Goal: Communication & Community: Answer question/provide support

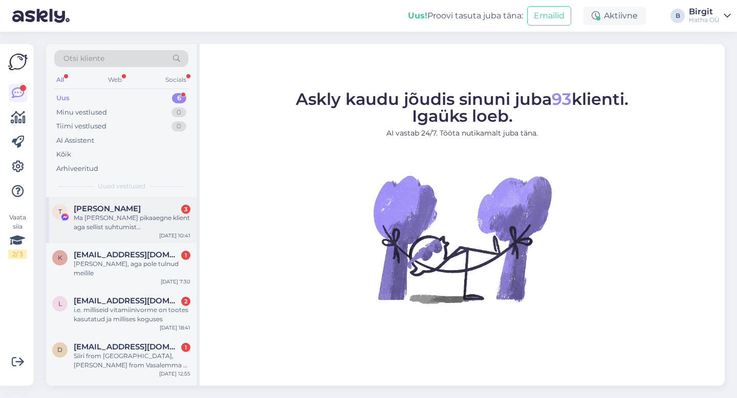
click at [122, 205] on span "[PERSON_NAME]" at bounding box center [107, 208] width 67 height 9
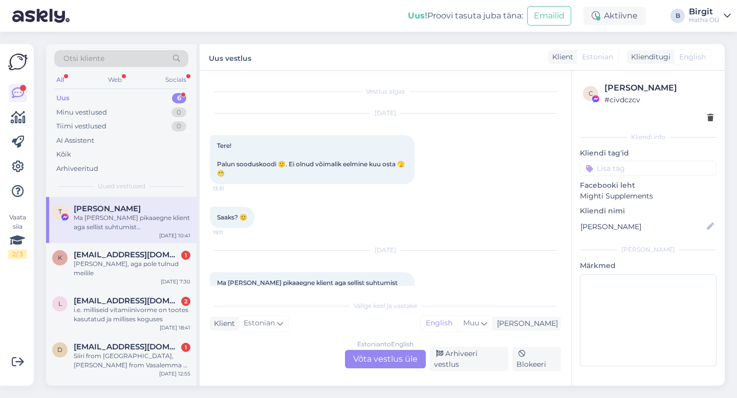
scroll to position [22, 0]
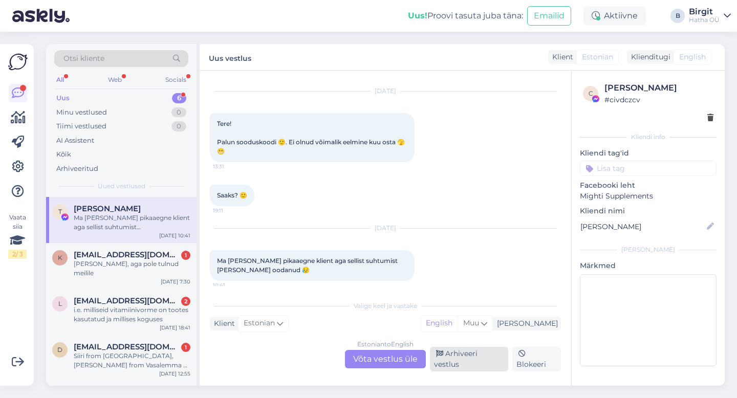
click at [468, 360] on div "Arhiveeri vestlus" at bounding box center [469, 359] width 78 height 25
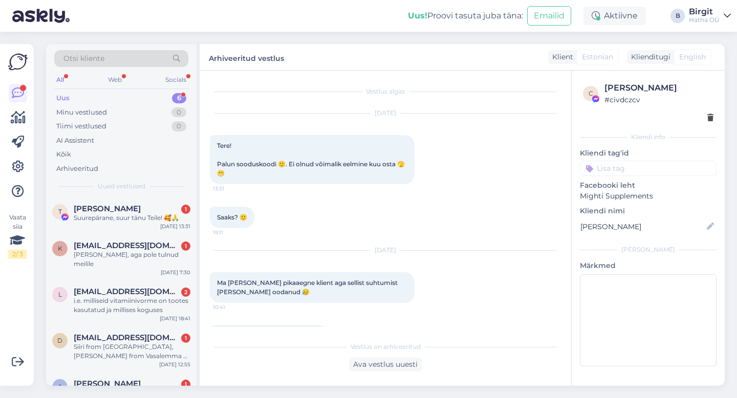
scroll to position [31, 0]
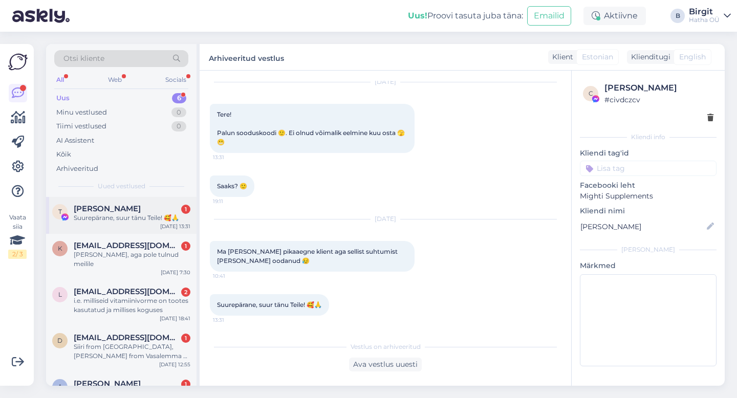
click at [133, 212] on div "Triinu Raadik 1" at bounding box center [132, 208] width 117 height 9
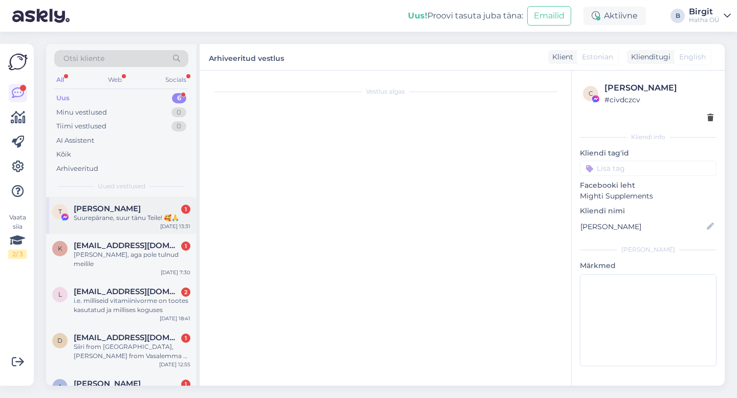
scroll to position [66, 0]
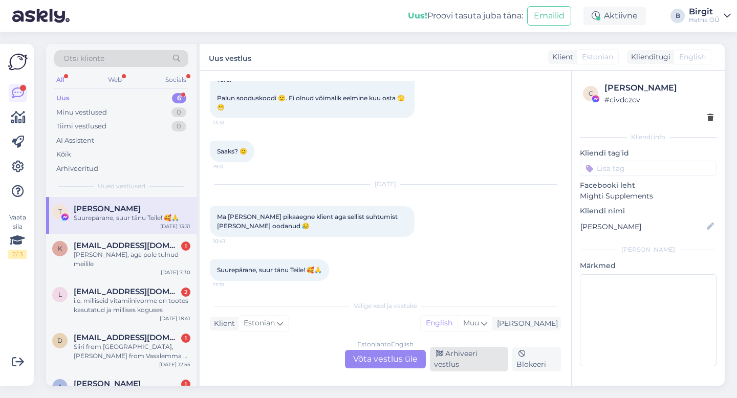
click at [474, 366] on div "Arhiveeri vestlus" at bounding box center [469, 359] width 78 height 25
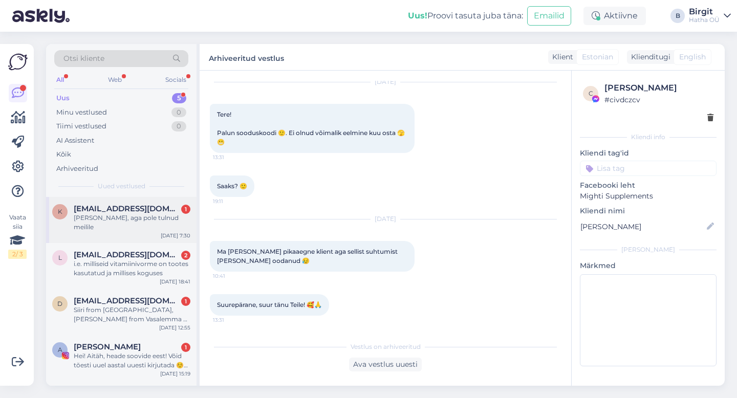
click at [98, 217] on div "[PERSON_NAME], aga pole tulnud meilile" at bounding box center [132, 222] width 117 height 18
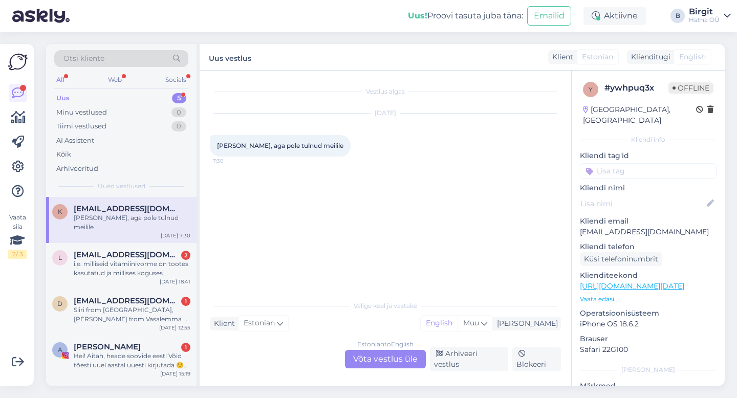
click at [390, 364] on div "Estonian to English Võta vestlus üle" at bounding box center [385, 359] width 81 height 18
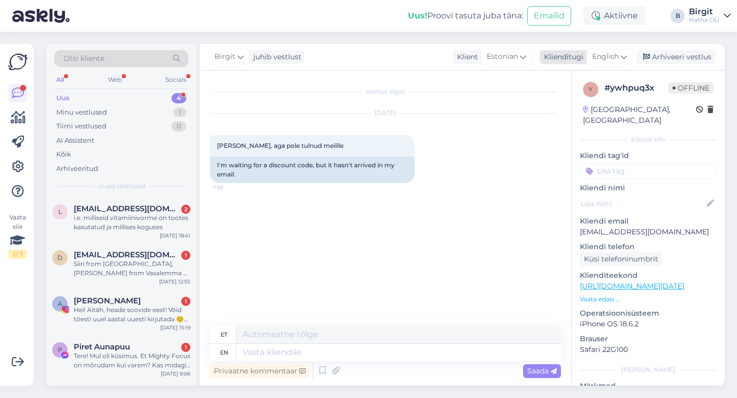
click at [619, 67] on div "Birgit juhib vestlust Klient Estonian Klienditugi English Arhiveeri vestlus" at bounding box center [462, 57] width 525 height 27
click at [619, 57] on span "English" at bounding box center [605, 56] width 27 height 11
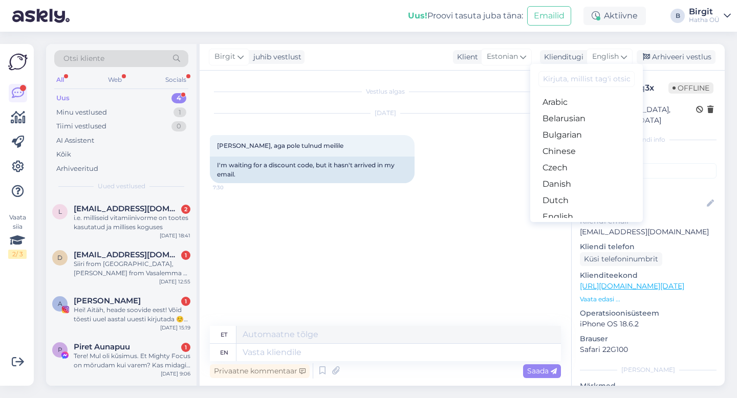
click at [586, 77] on input at bounding box center [586, 79] width 96 height 16
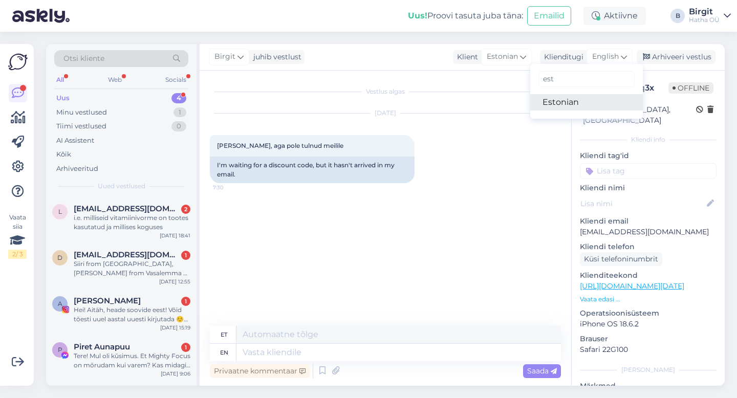
type input "est"
click at [577, 104] on link "Estonian" at bounding box center [586, 102] width 113 height 16
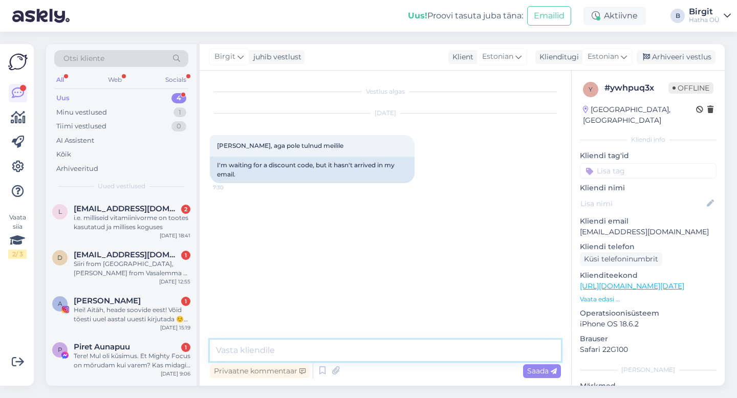
click at [292, 350] on textarea at bounding box center [385, 350] width 351 height 21
click at [246, 347] on textarea at bounding box center [385, 350] width 351 height 21
paste textarea "Tere! Aitäh, et meiega ühendust võtsid.. Palun kontrolli igaks juhuks ka rämpsp…"
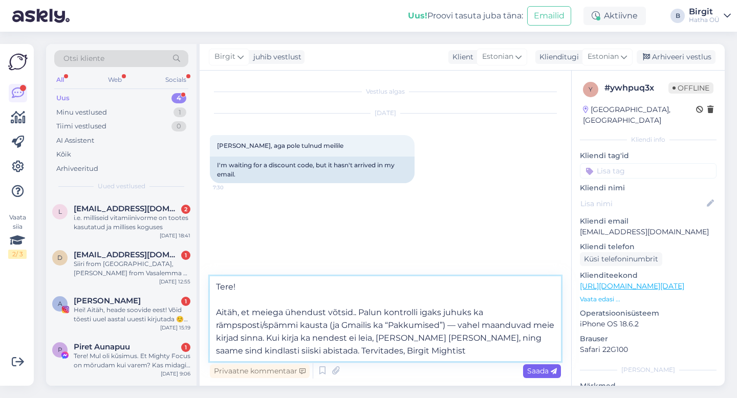
type textarea "Tere! Aitäh, et meiega ühendust võtsid.. Palun kontrolli igaks juhuks ka rämpsp…"
click at [534, 376] on div "Saada" at bounding box center [542, 371] width 38 height 14
click at [532, 369] on span "Saada" at bounding box center [542, 370] width 30 height 9
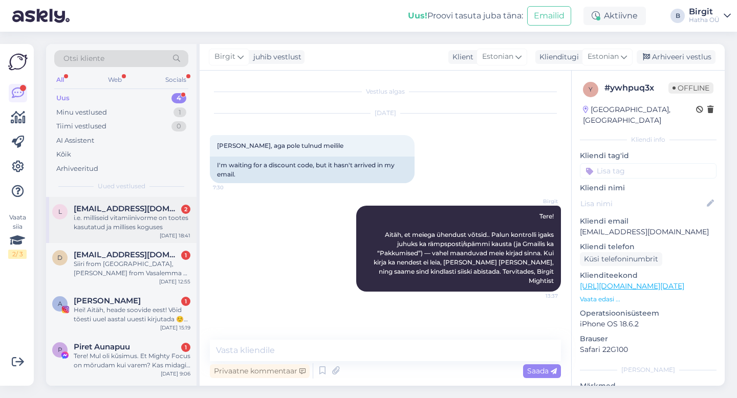
click at [123, 215] on div "i.e. milliseid vitamiinivorme on tootes kasutatud ja millises koguses" at bounding box center [132, 222] width 117 height 18
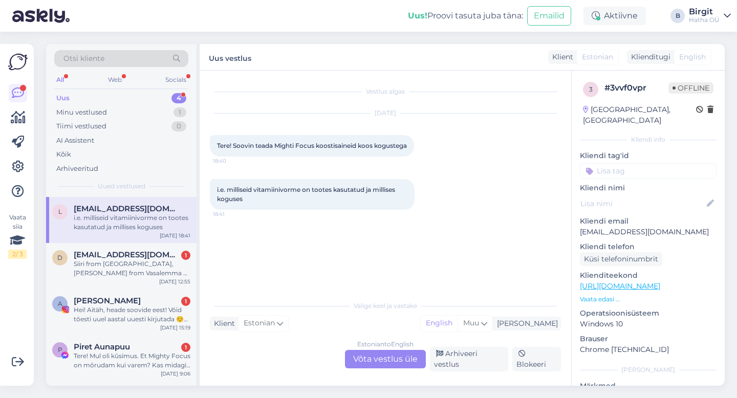
click at [679, 54] on span "English" at bounding box center [692, 57] width 27 height 11
click at [688, 54] on span "English" at bounding box center [692, 57] width 27 height 11
click at [400, 362] on div "Estonian to English Võta vestlus üle" at bounding box center [385, 359] width 81 height 18
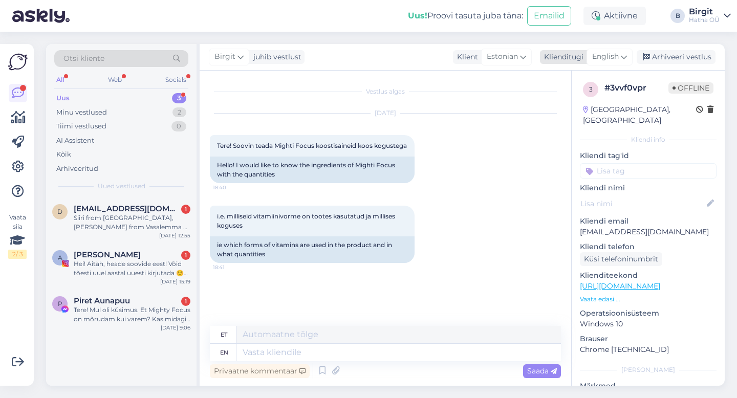
click at [620, 58] on div "English" at bounding box center [609, 57] width 46 height 16
click at [577, 76] on input "est" at bounding box center [586, 79] width 96 height 16
click at [570, 104] on link "Estonian" at bounding box center [586, 102] width 113 height 16
click at [287, 346] on textarea at bounding box center [385, 350] width 351 height 21
paste textarea "[URL][DOMAIN_NAME]"
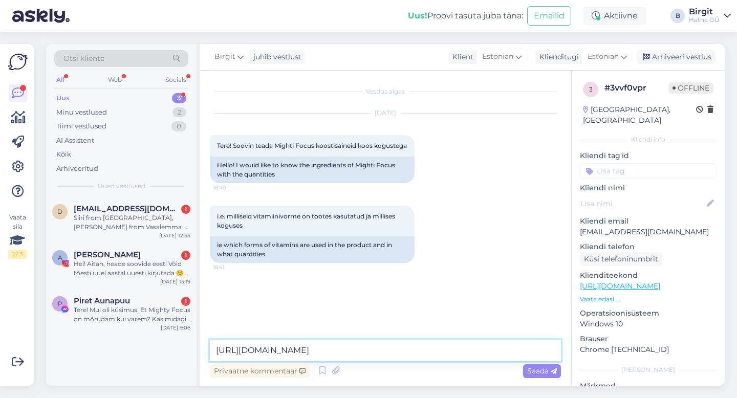
click at [218, 348] on textarea "[URL][DOMAIN_NAME]" at bounding box center [385, 350] width 351 height 21
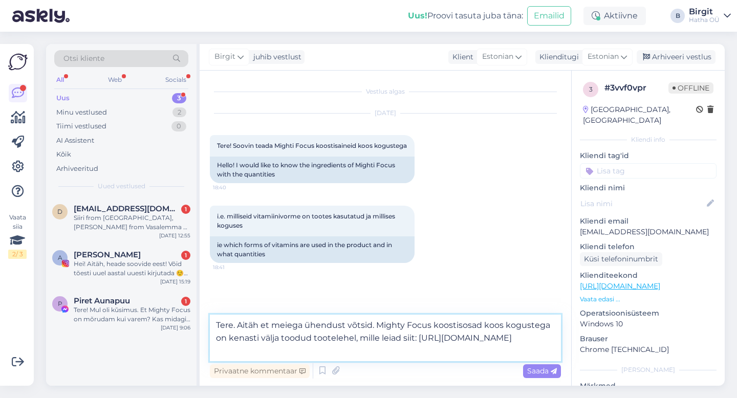
click at [545, 347] on textarea "Tere. Aitäh et meiega ühendust võtsid. Mighty Focus koostisosad koos kogustega …" at bounding box center [385, 338] width 351 height 47
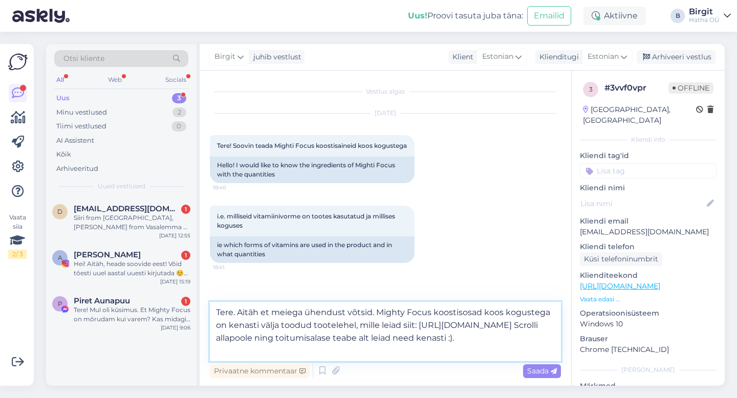
click at [492, 349] on textarea "Tere. Aitäh et meiega ühendust võtsid. Mighty Focus koostisosad koos kogustega …" at bounding box center [385, 331] width 351 height 59
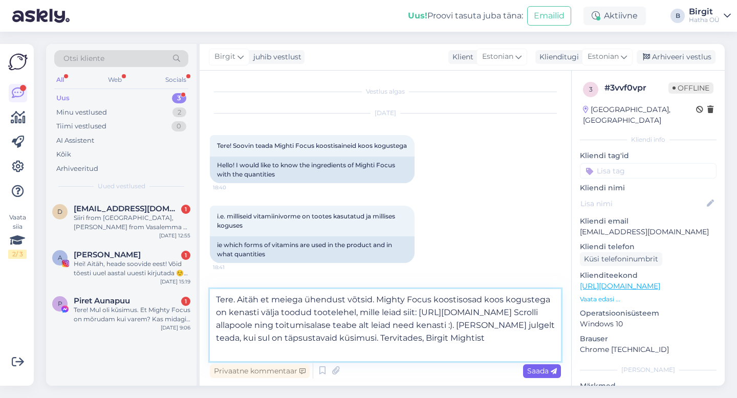
type textarea "Tere. Aitäh et meiega ühendust võtsid. Mighty Focus koostisosad koos kogustega …"
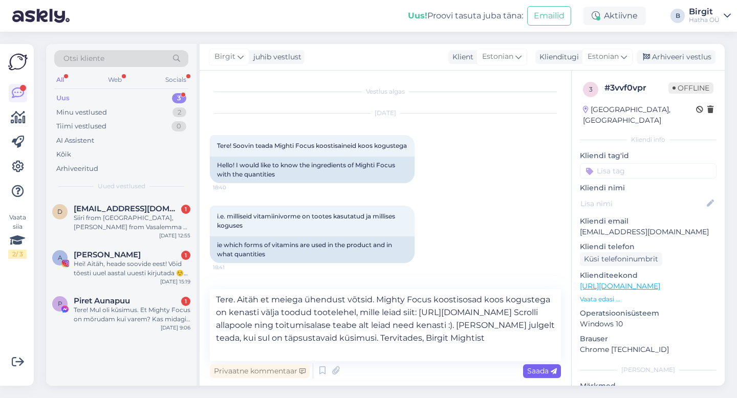
click at [541, 371] on span "Saada" at bounding box center [542, 370] width 30 height 9
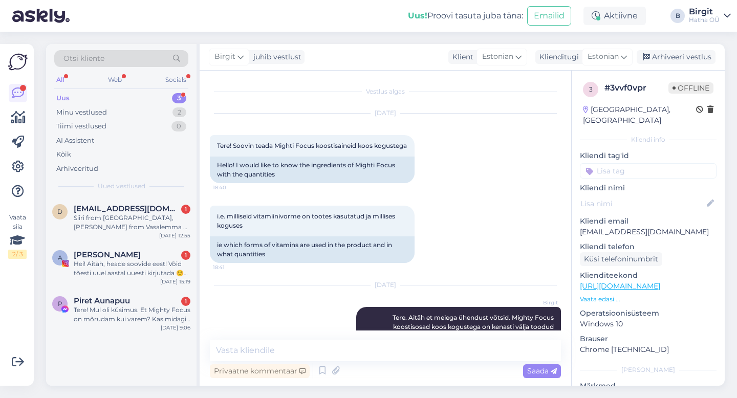
scroll to position [74, 0]
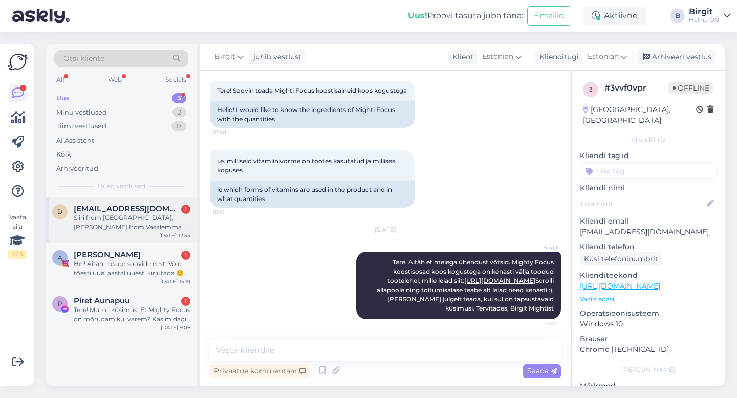
click at [135, 210] on span "[EMAIL_ADDRESS][DOMAIN_NAME]" at bounding box center [127, 208] width 106 height 9
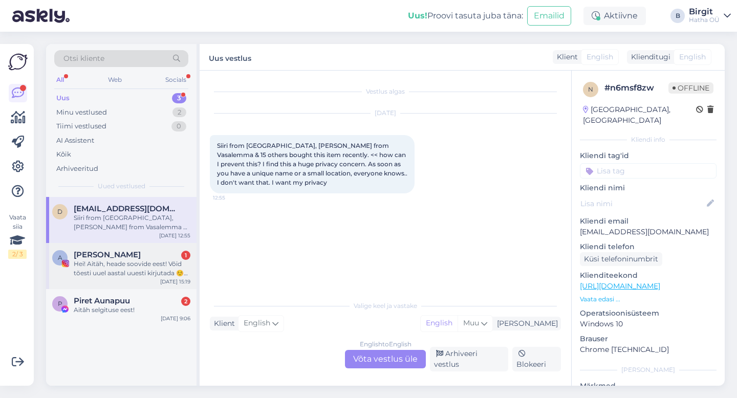
click at [109, 251] on div "[PERSON_NAME] 1" at bounding box center [132, 254] width 117 height 9
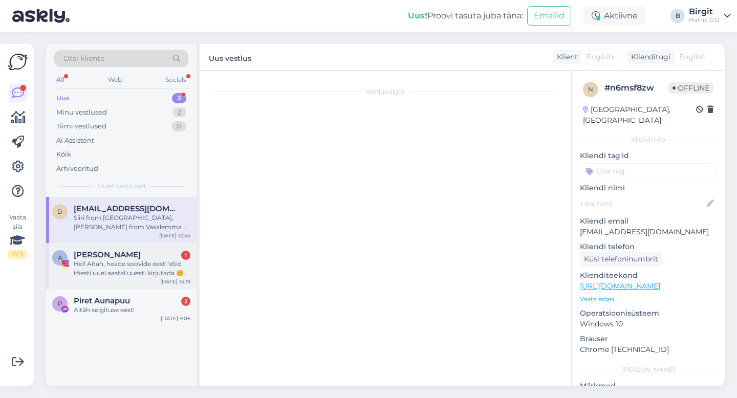
scroll to position [42, 0]
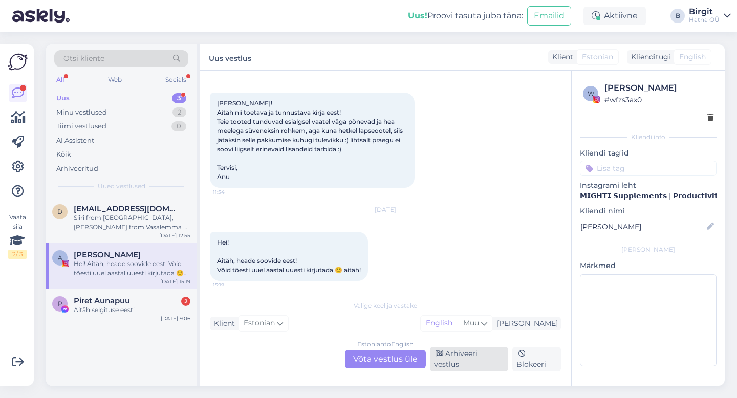
click at [484, 360] on div "Arhiveeri vestlus" at bounding box center [469, 359] width 78 height 25
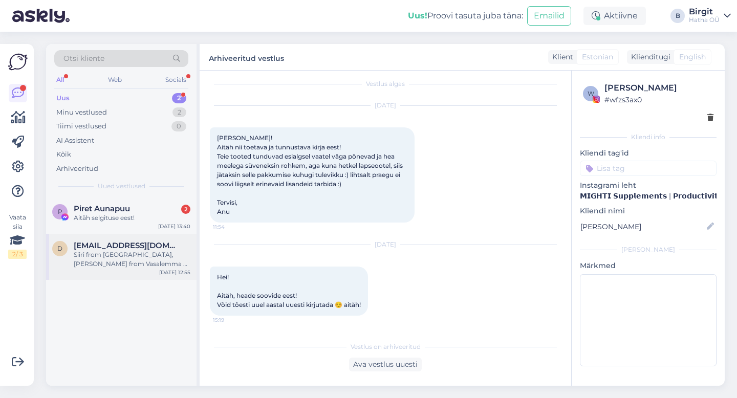
click at [119, 259] on div "Siiri from [GEOGRAPHIC_DATA], [PERSON_NAME] from Vasalemma & 15 others bought t…" at bounding box center [132, 259] width 117 height 18
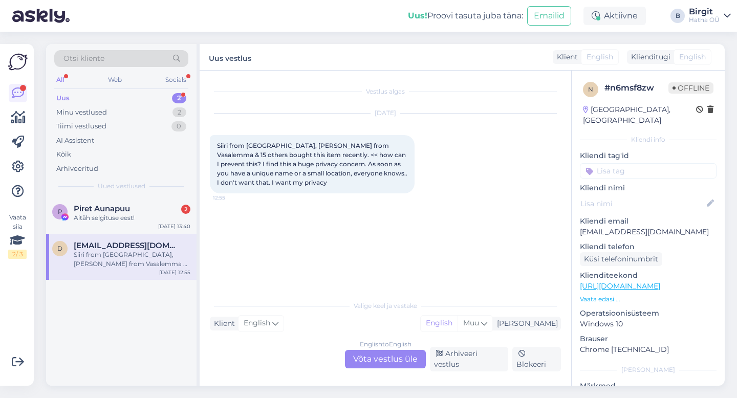
scroll to position [0, 0]
click at [114, 214] on div "Aitǎh selgituse eest!" at bounding box center [132, 217] width 117 height 9
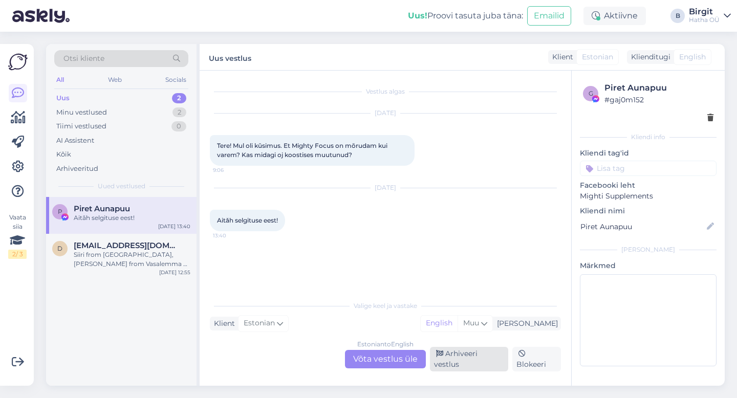
click at [466, 363] on div "Arhiveeri vestlus" at bounding box center [469, 359] width 78 height 25
